Goal: Task Accomplishment & Management: Use online tool/utility

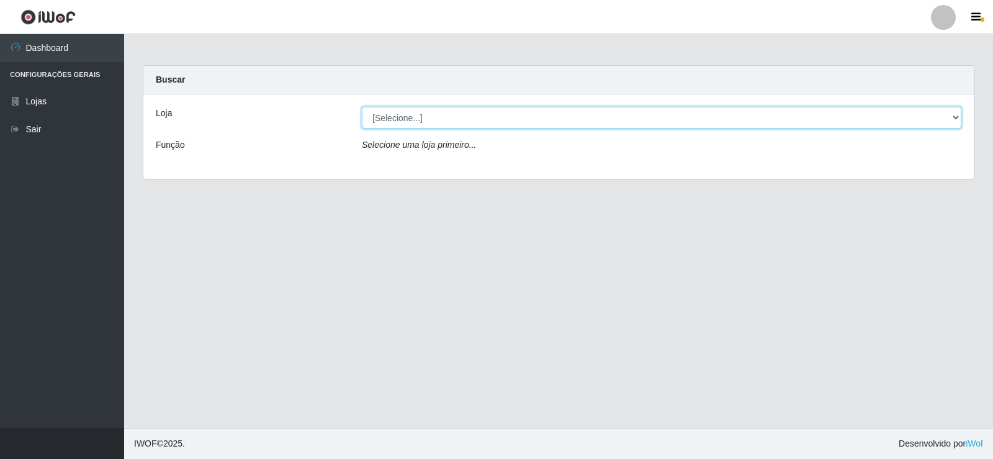
click at [387, 119] on select "[Selecione...] SuperFácil Atacado - [GEOGRAPHIC_DATA]" at bounding box center [662, 118] width 600 height 22
select select "504"
click at [362, 107] on select "[Selecione...] SuperFácil Atacado - [GEOGRAPHIC_DATA]" at bounding box center [662, 118] width 600 height 22
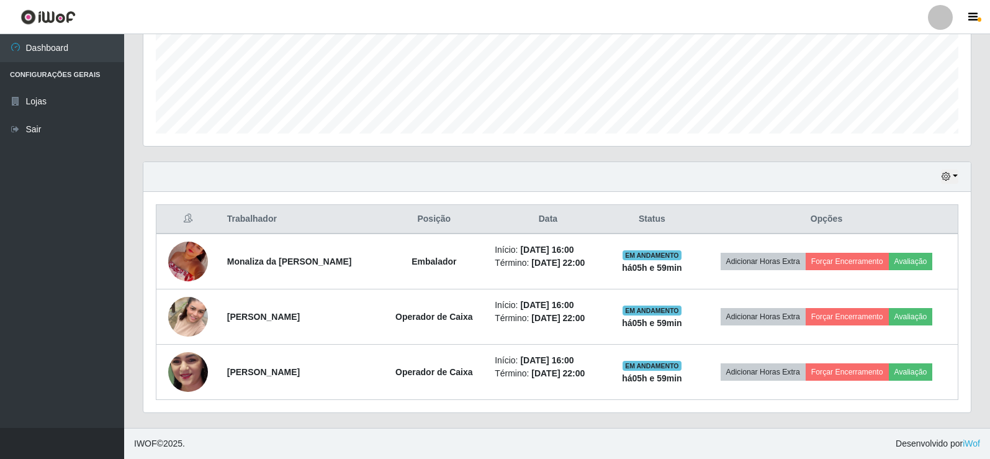
scroll to position [620426, 619857]
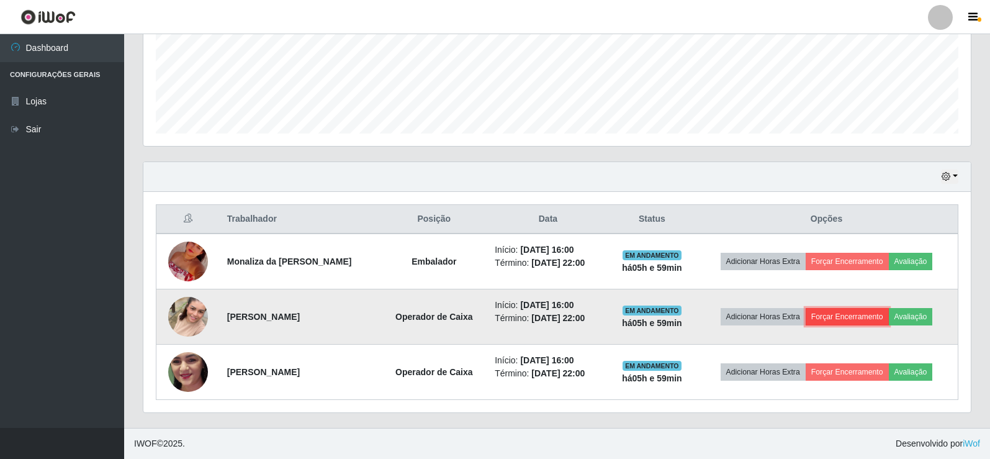
click at [822, 313] on button "Forçar Encerramento" at bounding box center [847, 316] width 83 height 17
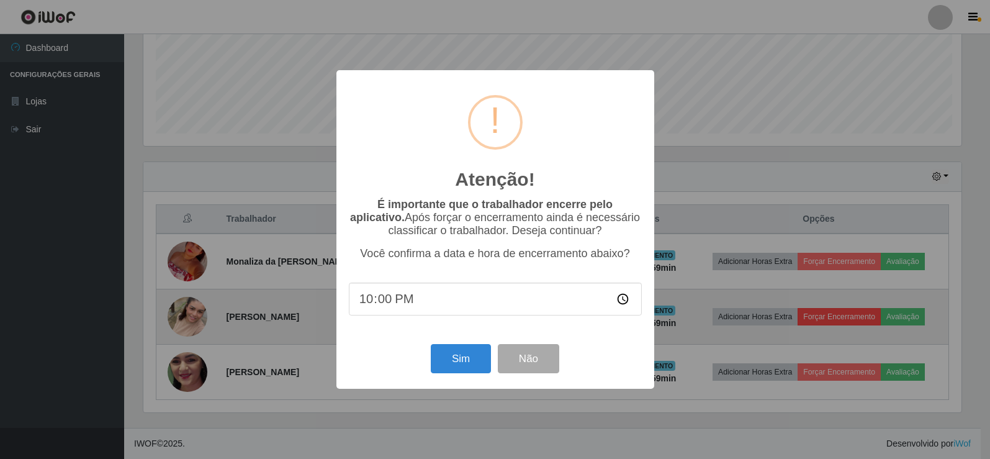
scroll to position [258, 821]
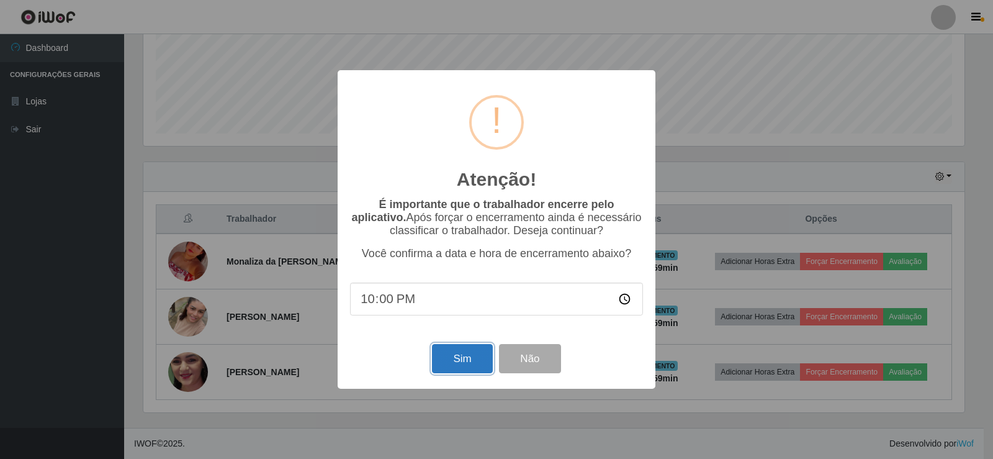
click at [454, 364] on button "Sim" at bounding box center [462, 358] width 60 height 29
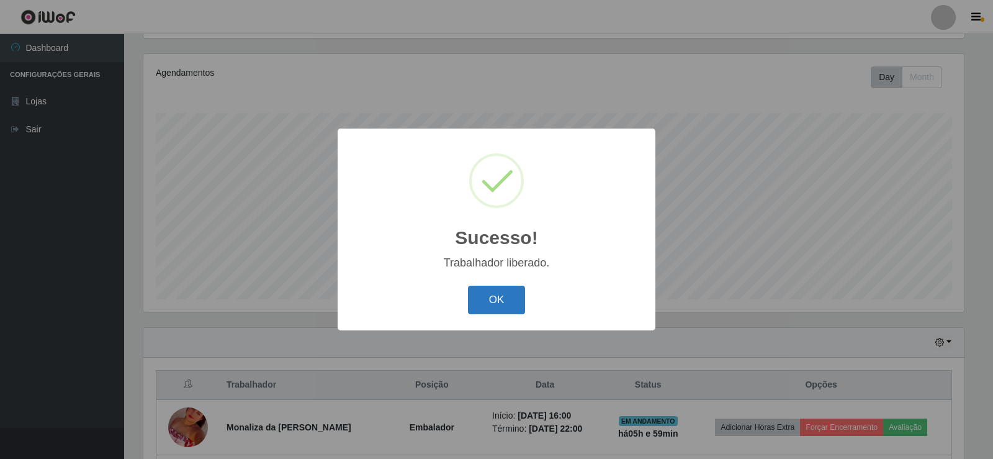
click at [475, 302] on button "OK" at bounding box center [497, 300] width 58 height 29
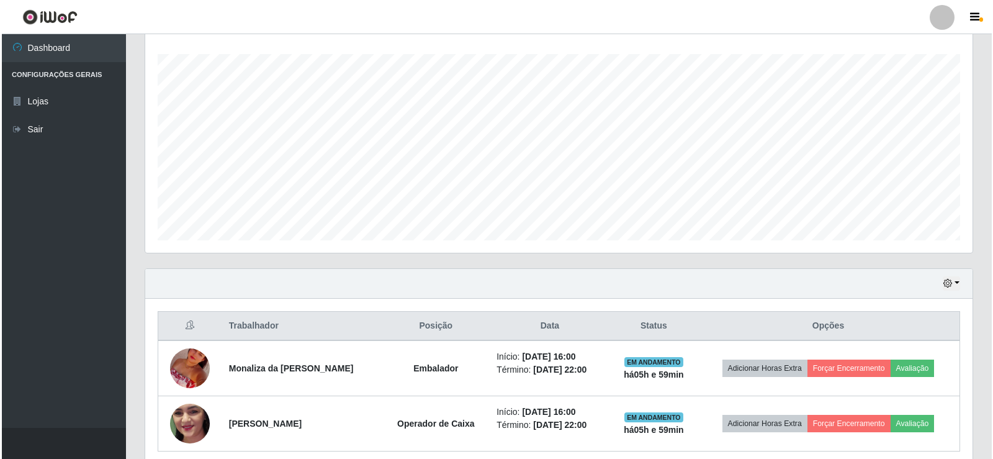
scroll to position [255, 0]
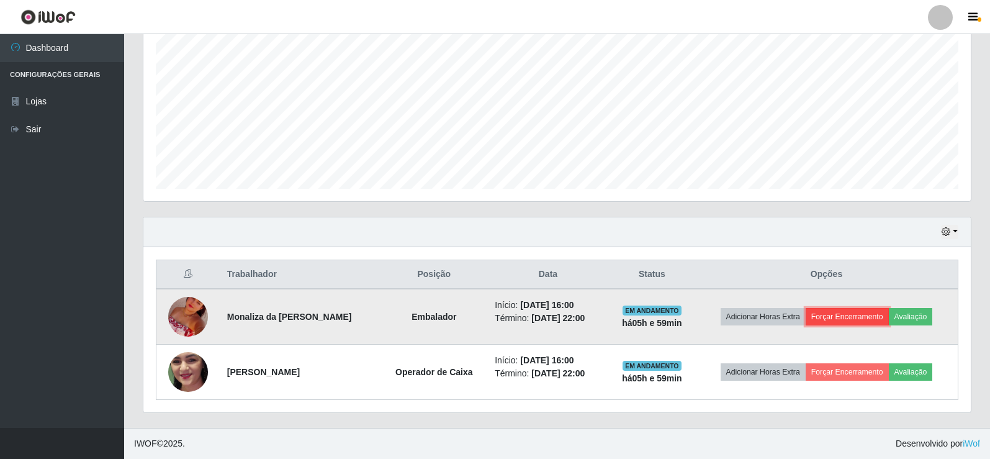
click at [835, 315] on button "Forçar Encerramento" at bounding box center [847, 316] width 83 height 17
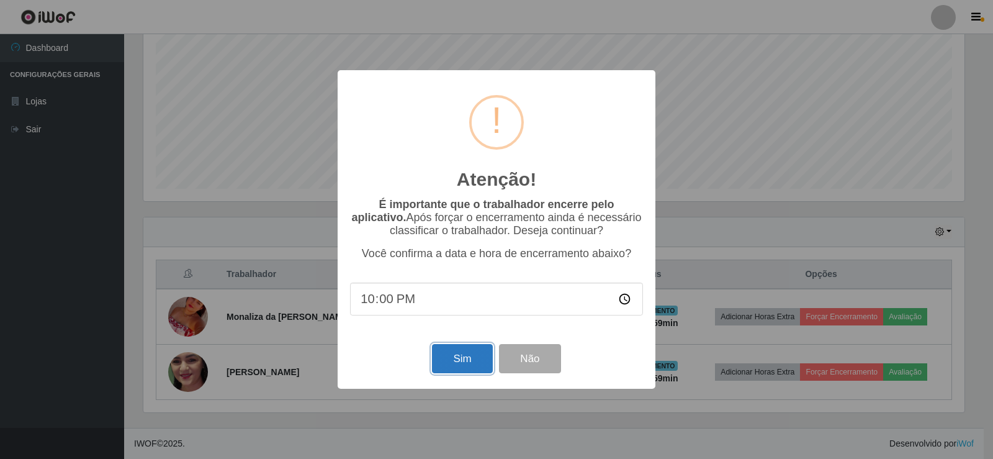
click at [450, 357] on button "Sim" at bounding box center [462, 358] width 60 height 29
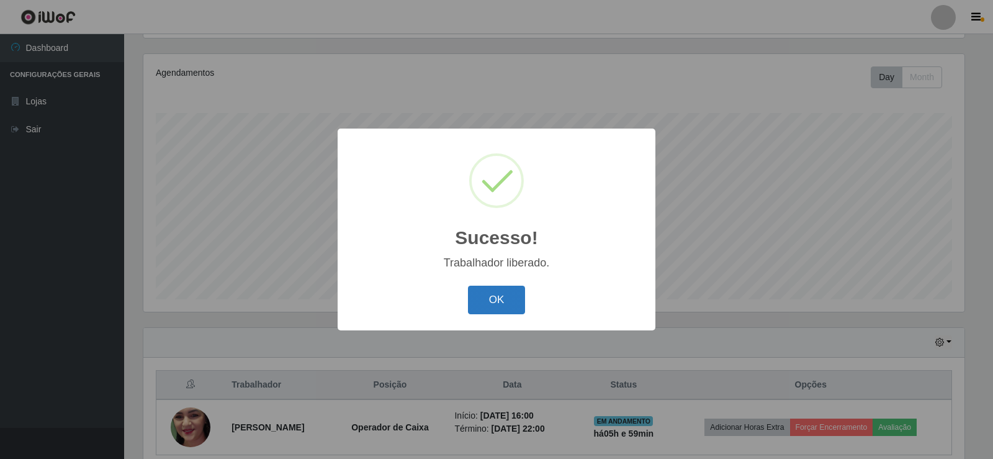
click at [476, 298] on button "OK" at bounding box center [497, 300] width 58 height 29
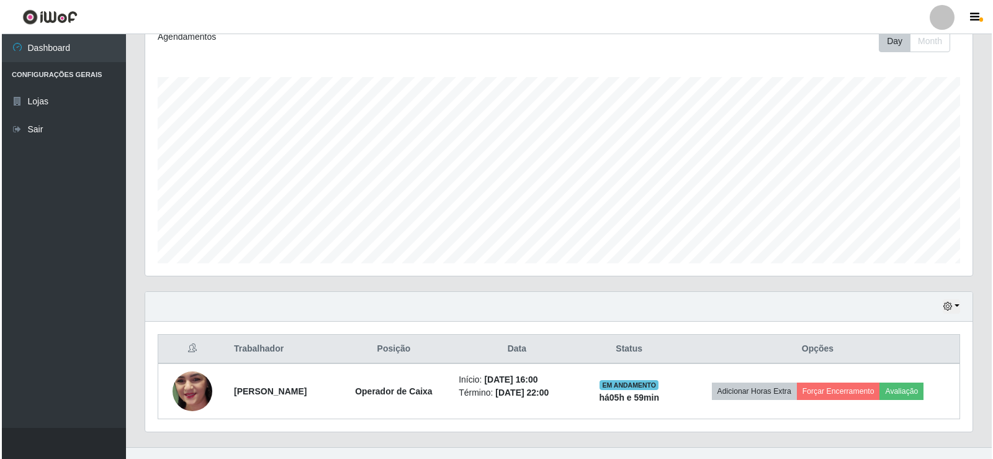
scroll to position [200, 0]
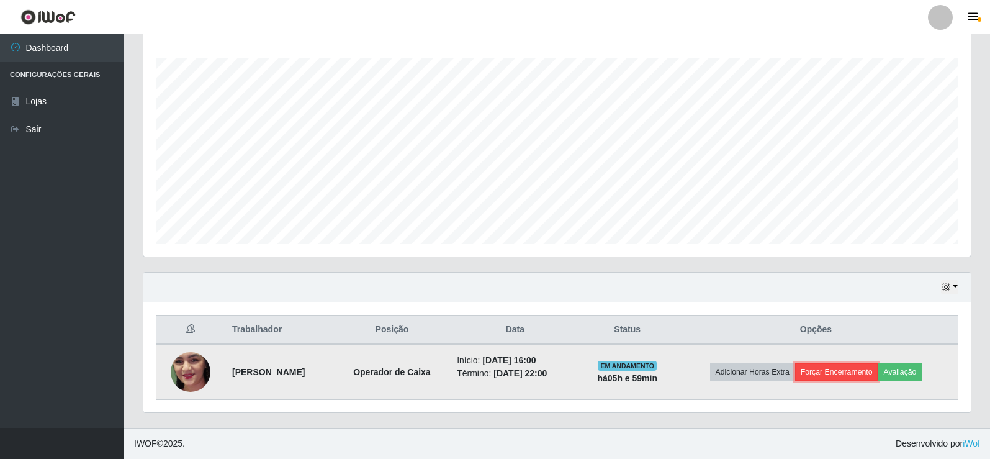
click at [848, 370] on button "Forçar Encerramento" at bounding box center [836, 371] width 83 height 17
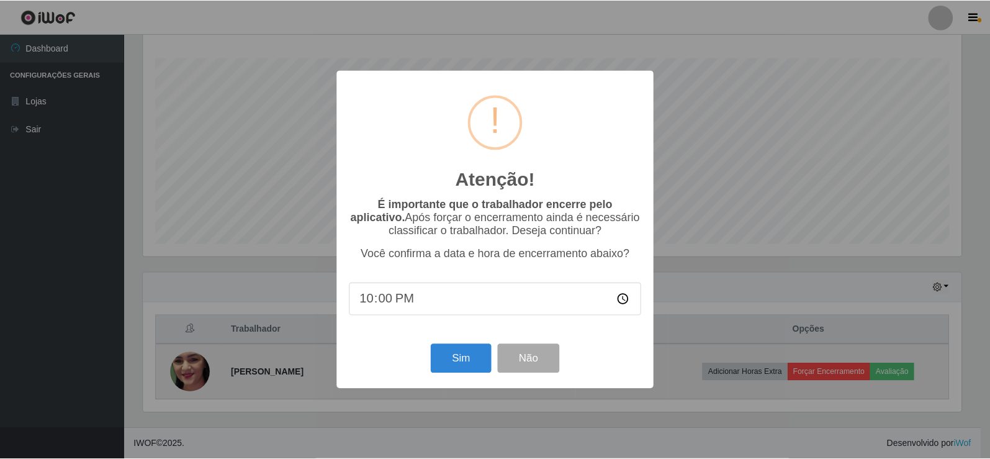
scroll to position [258, 821]
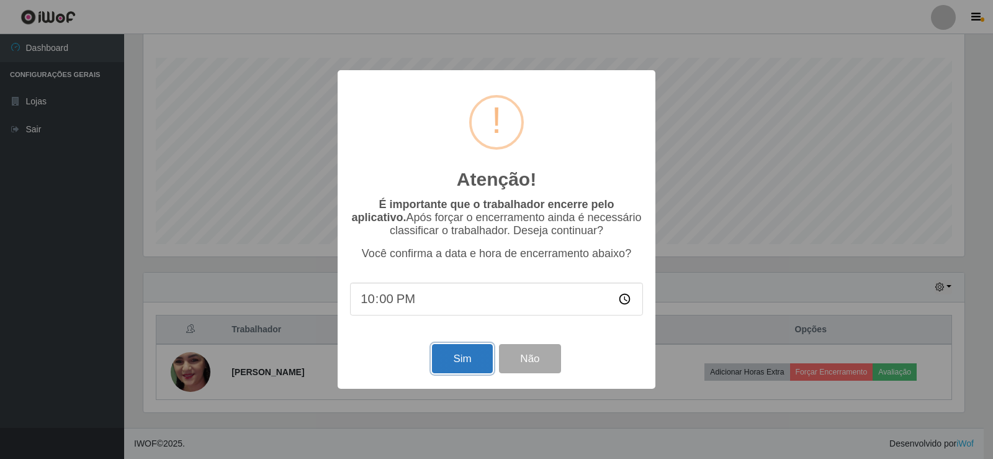
click at [460, 360] on button "Sim" at bounding box center [462, 358] width 60 height 29
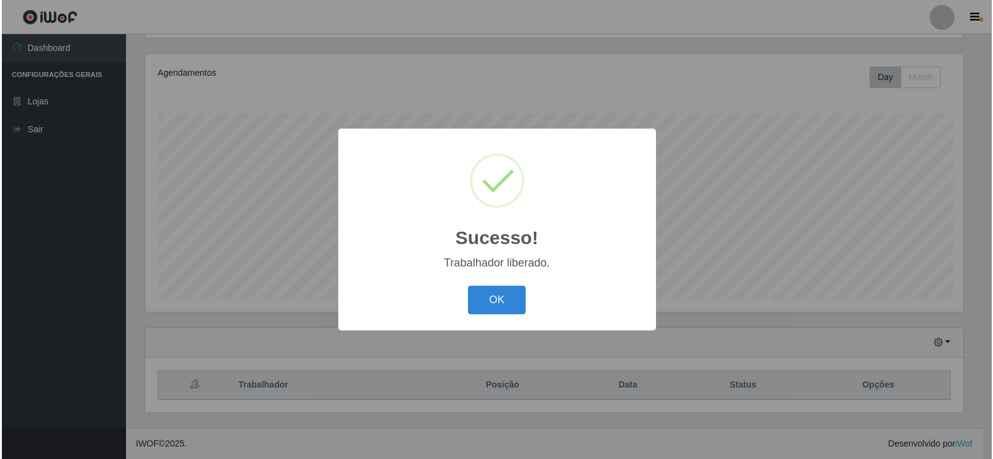
scroll to position [0, 0]
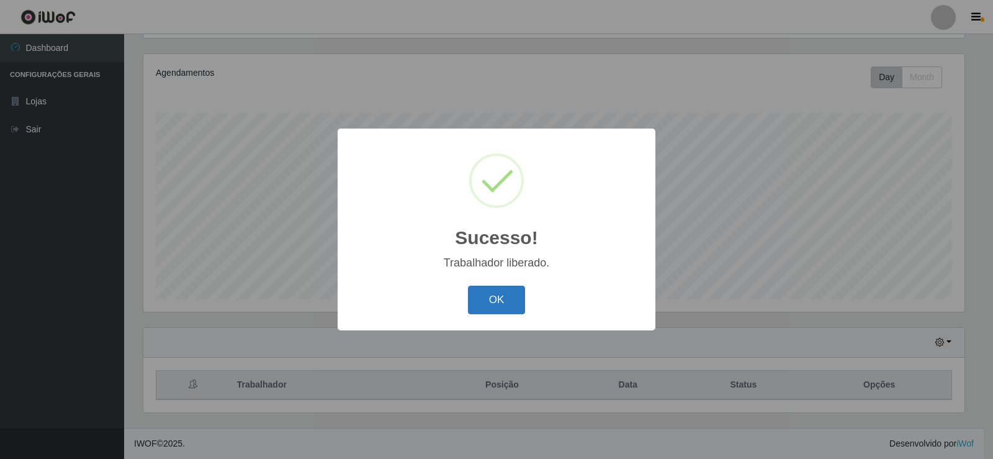
click at [496, 297] on button "OK" at bounding box center [497, 300] width 58 height 29
